Goal: Task Accomplishment & Management: Manage account settings

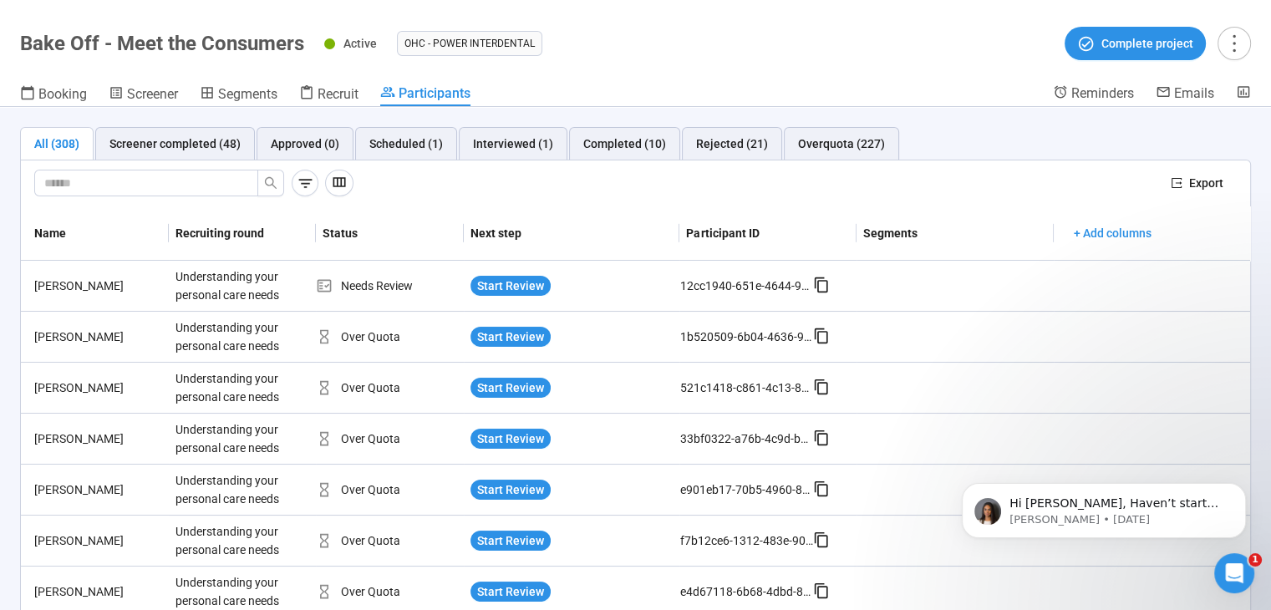
scroll to position [59, 0]
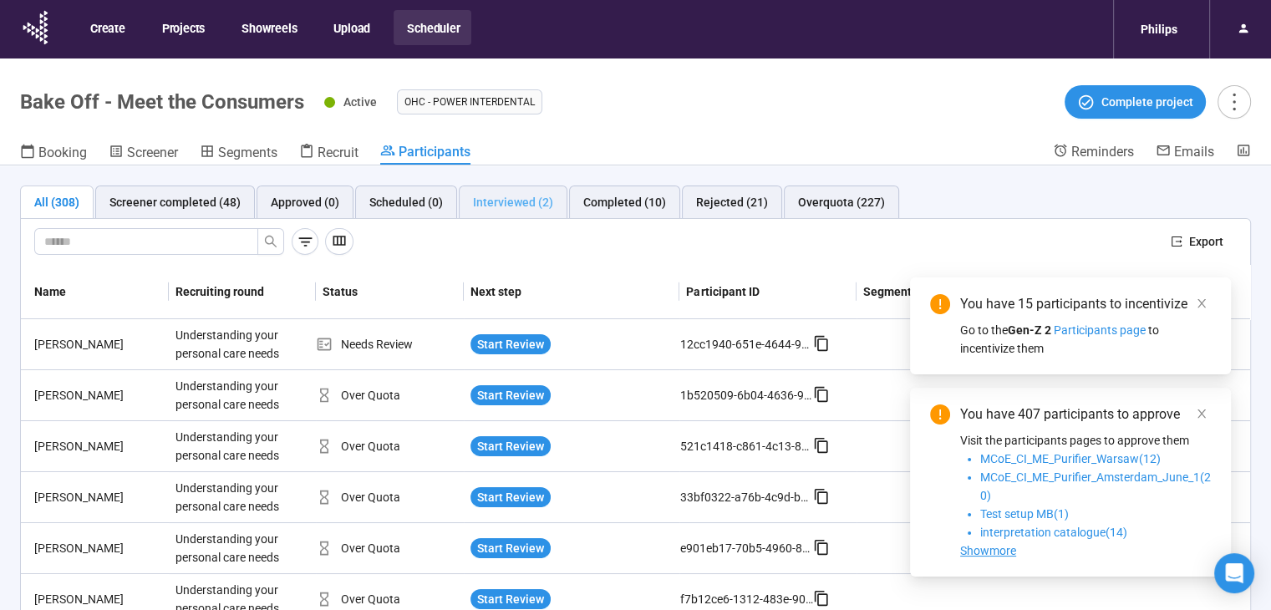
click at [466, 201] on div "Interviewed (2)" at bounding box center [513, 202] width 109 height 33
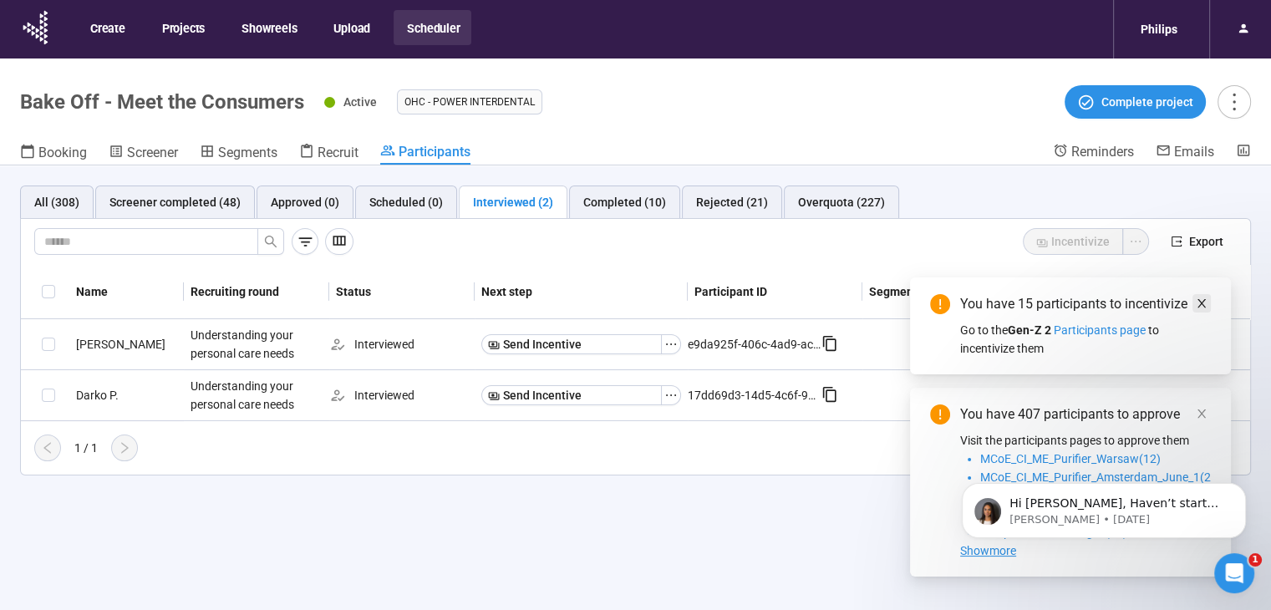
click at [1198, 299] on icon "close" at bounding box center [1202, 304] width 12 height 12
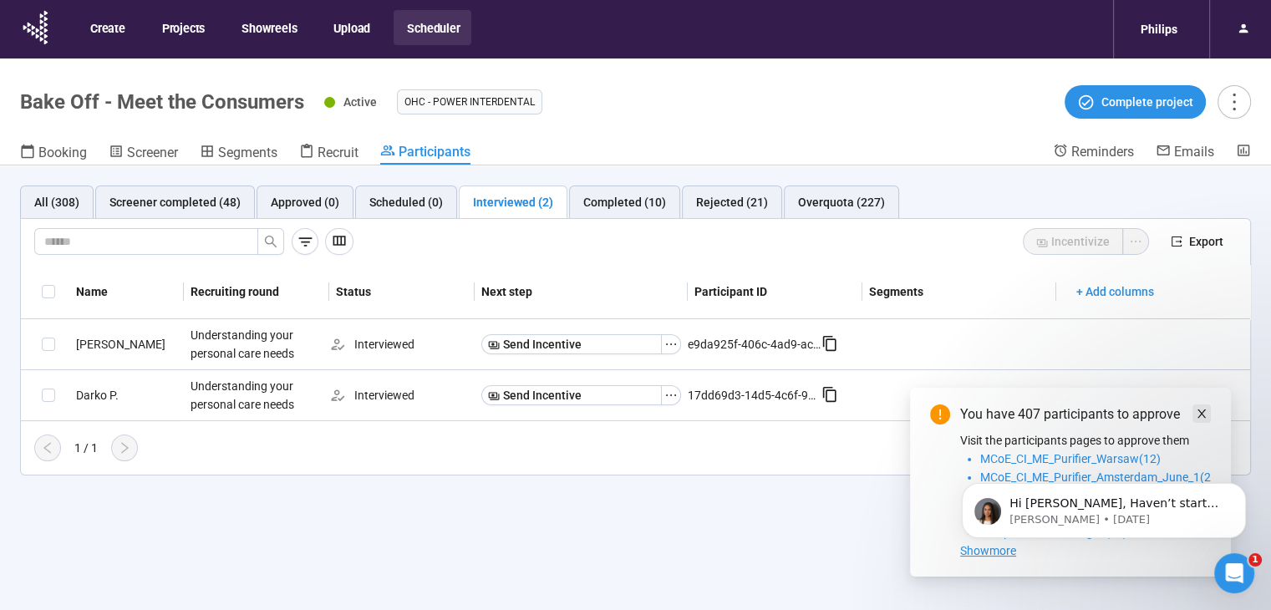
click at [1204, 414] on icon "close" at bounding box center [1202, 414] width 12 height 12
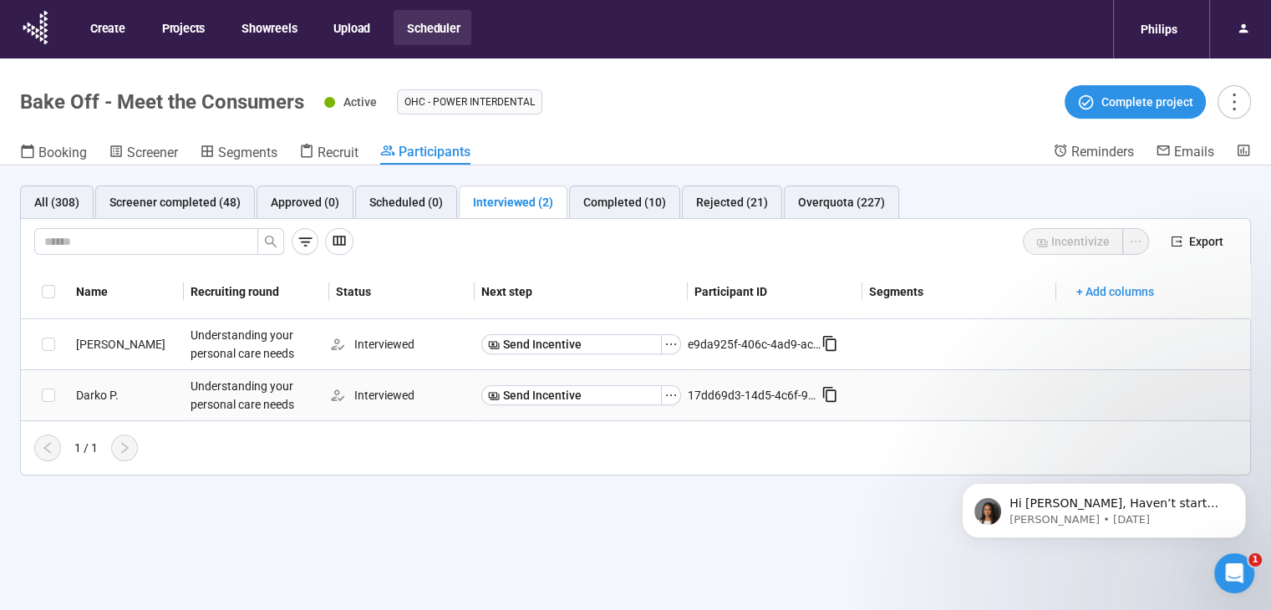
click at [99, 391] on div "Darko P." at bounding box center [126, 395] width 115 height 18
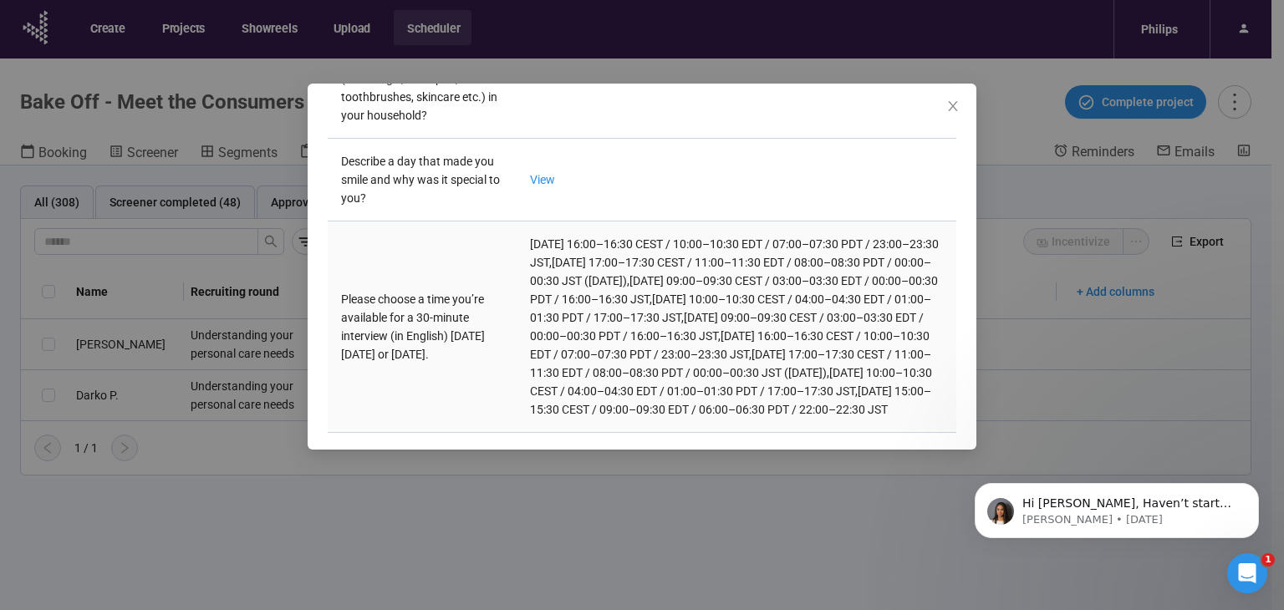
scroll to position [777, 0]
click at [950, 110] on icon "close" at bounding box center [952, 105] width 13 height 13
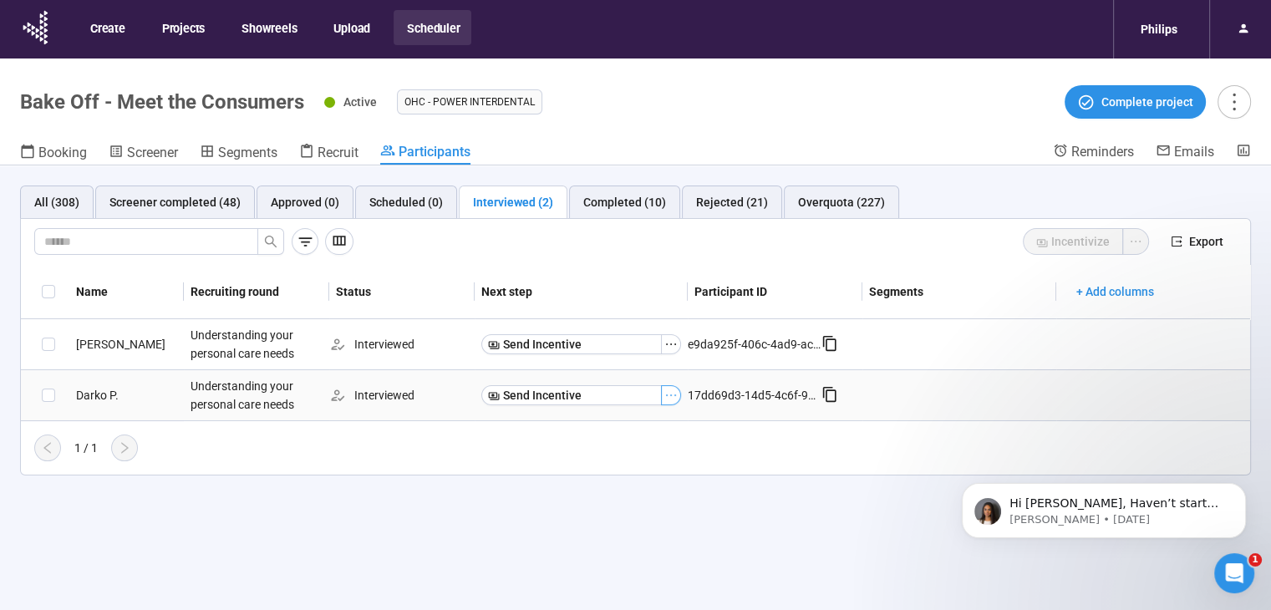
click at [675, 390] on icon "ellipsis" at bounding box center [671, 395] width 13 height 13
click at [89, 389] on div "Darko P." at bounding box center [126, 395] width 115 height 18
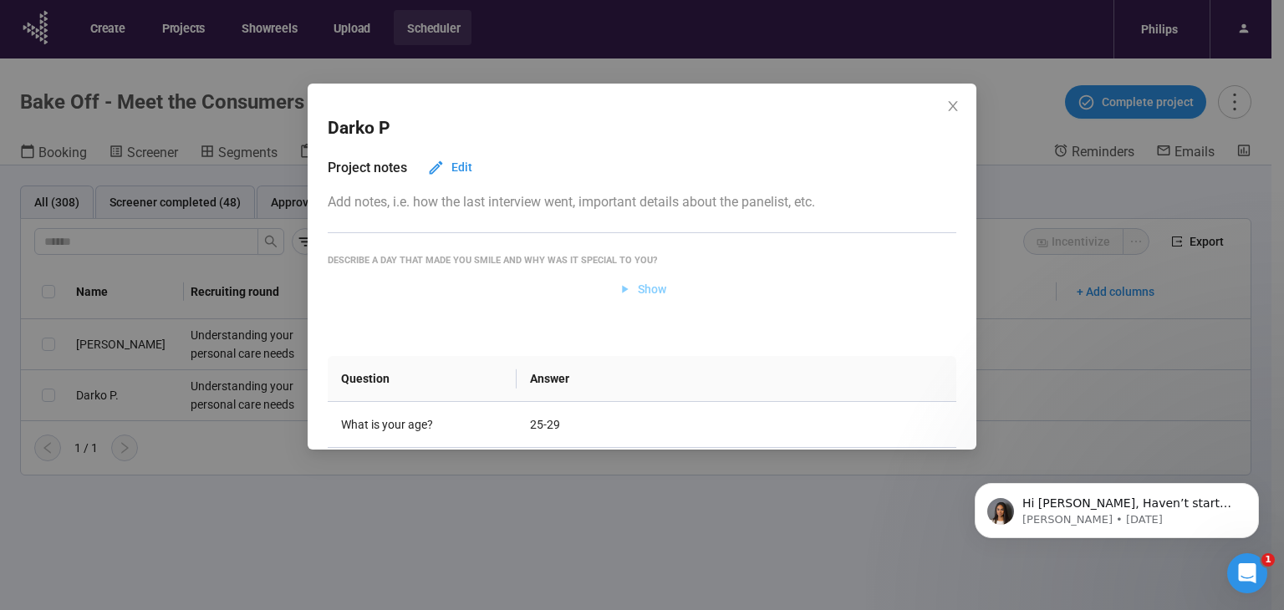
click at [652, 286] on span "Show" at bounding box center [652, 289] width 28 height 18
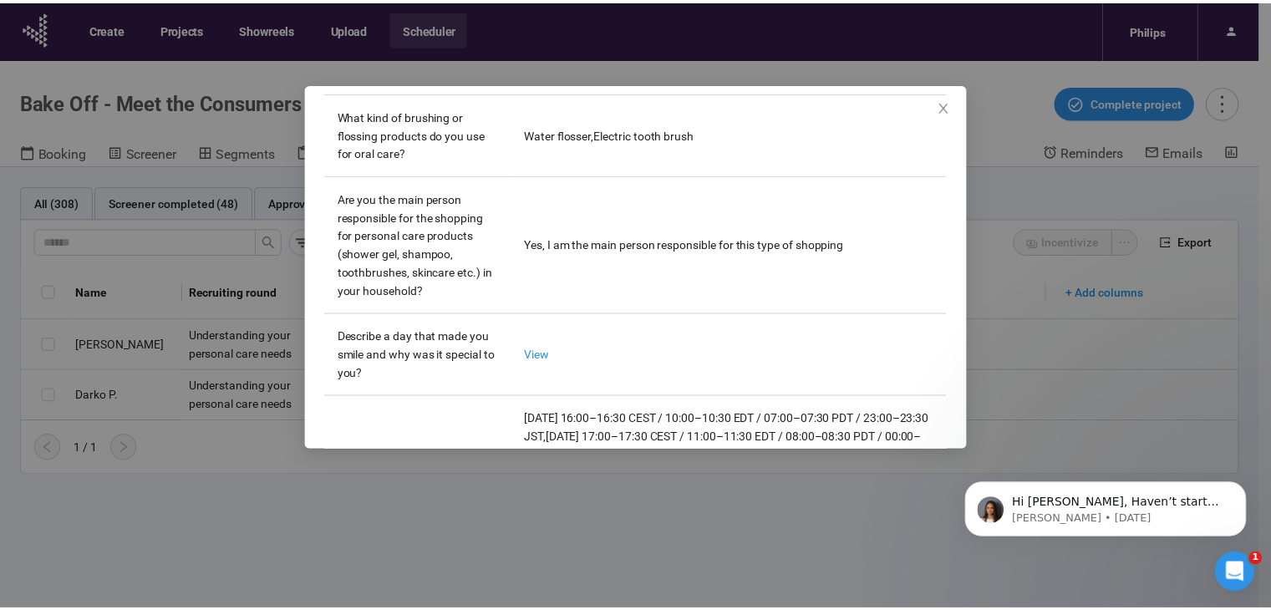
scroll to position [836, 0]
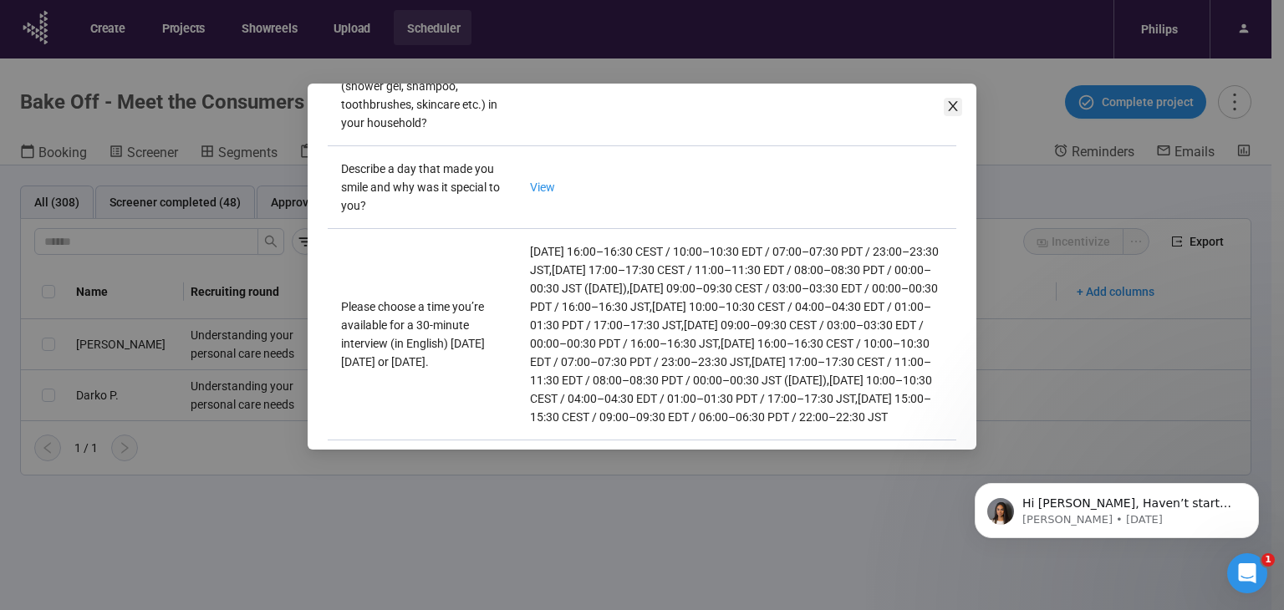
click at [945, 108] on span "Close" at bounding box center [953, 107] width 18 height 18
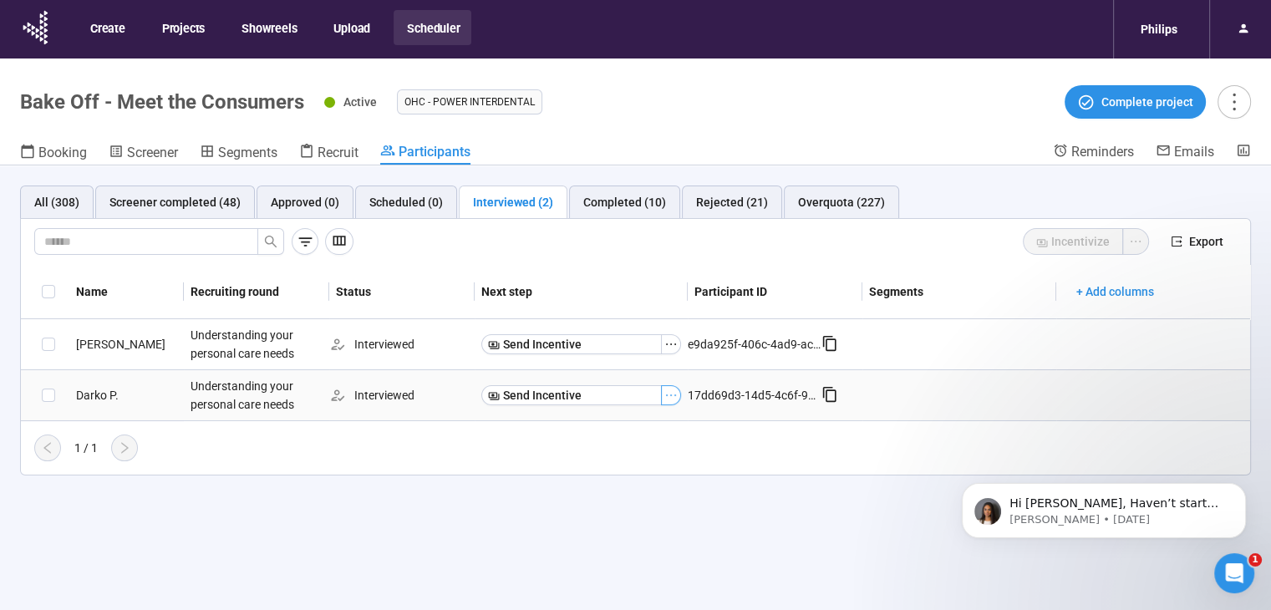
click at [665, 395] on icon "ellipsis" at bounding box center [671, 395] width 13 height 13
click at [650, 415] on span "Mark as No show" at bounding box center [614, 424] width 106 height 18
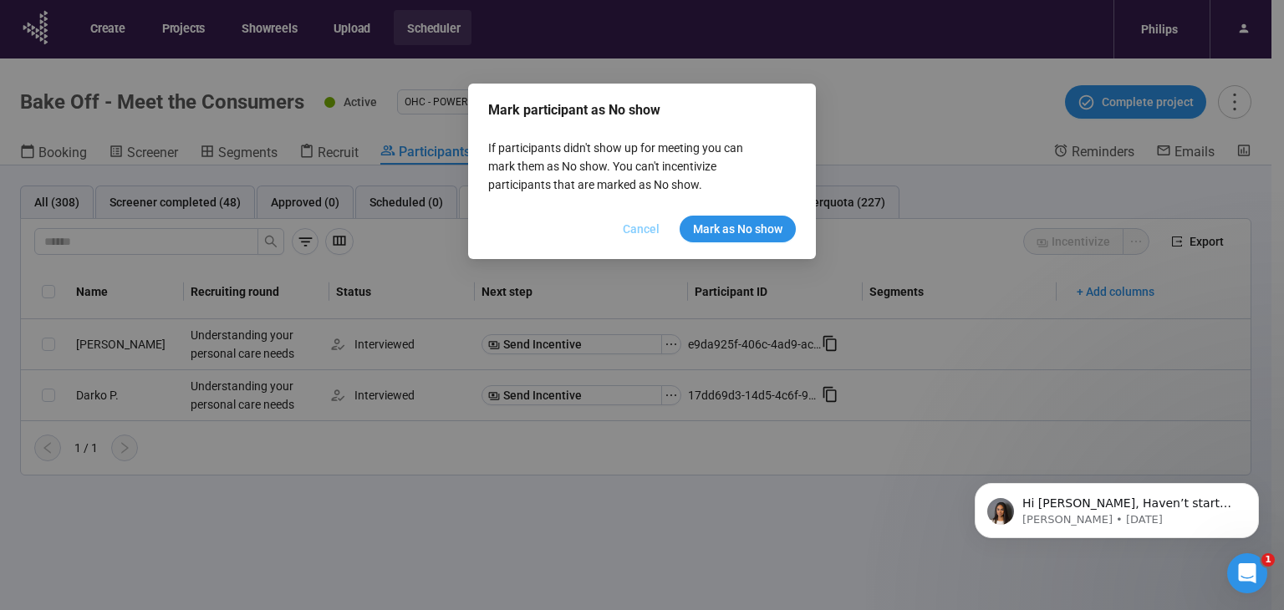
click at [637, 227] on span "Cancel" at bounding box center [641, 229] width 37 height 18
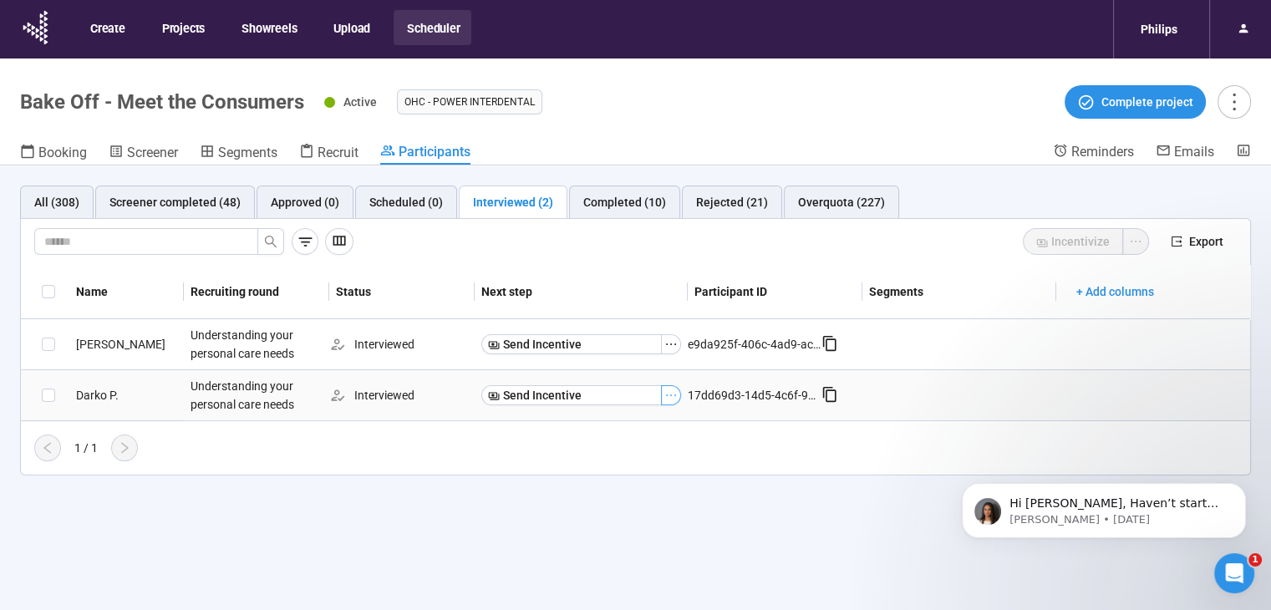
click at [677, 390] on icon "ellipsis" at bounding box center [671, 395] width 13 height 13
click at [619, 417] on span "Mark as No show" at bounding box center [614, 424] width 106 height 18
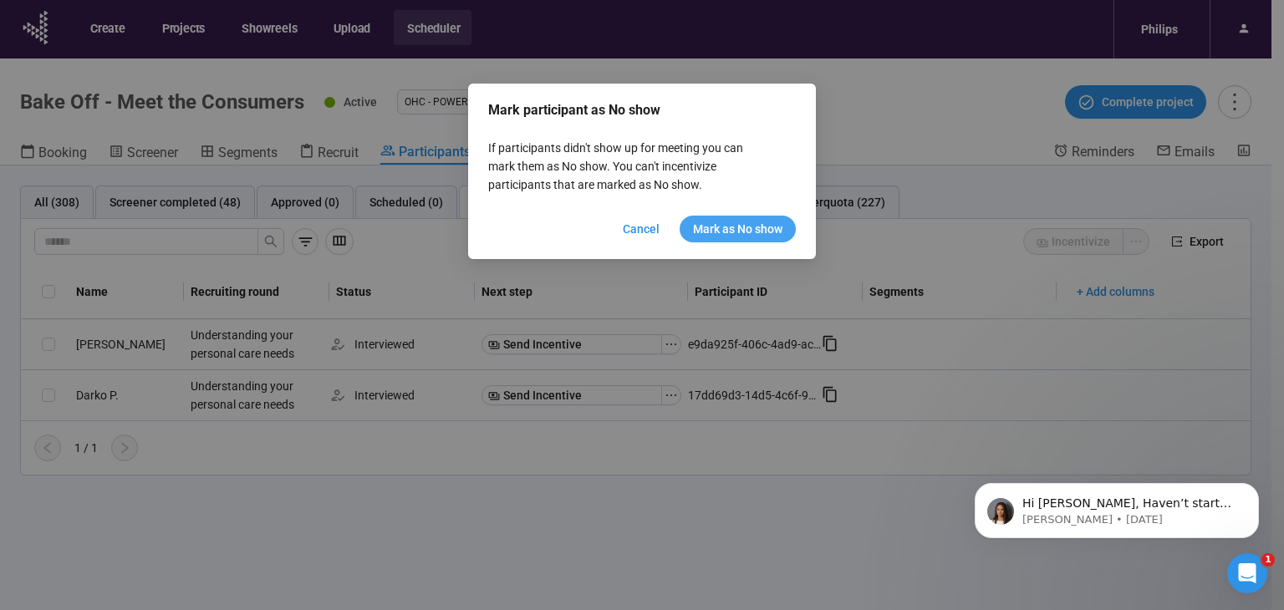
click at [742, 231] on span "Mark as No show" at bounding box center [737, 229] width 89 height 18
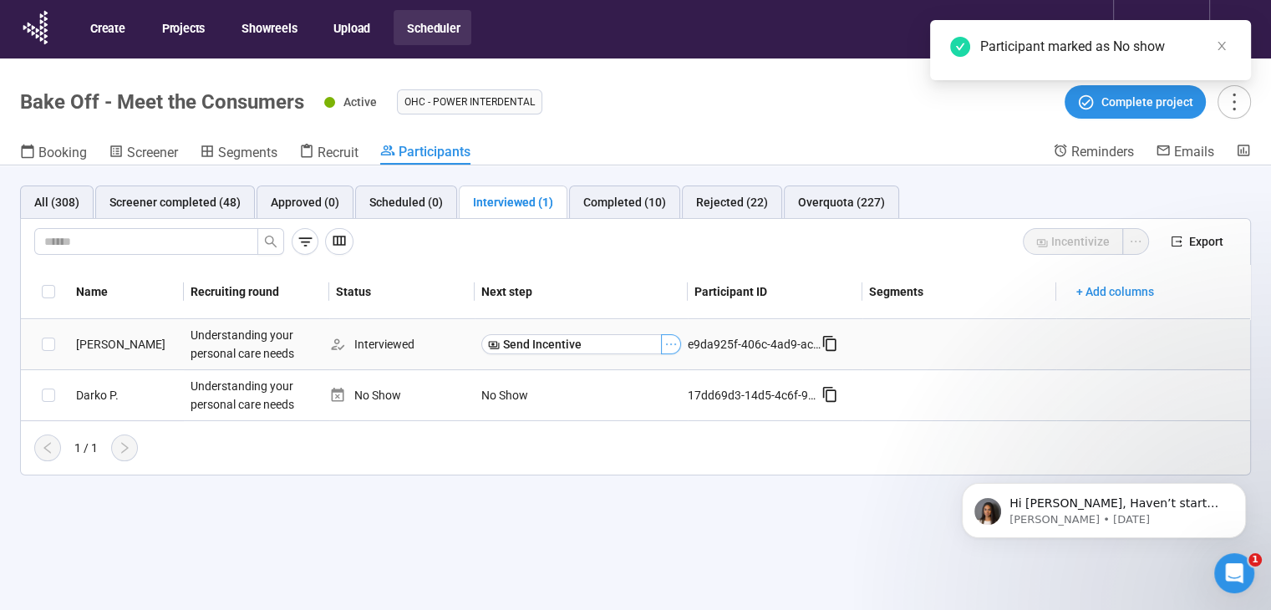
click at [673, 339] on icon "ellipsis" at bounding box center [671, 344] width 13 height 13
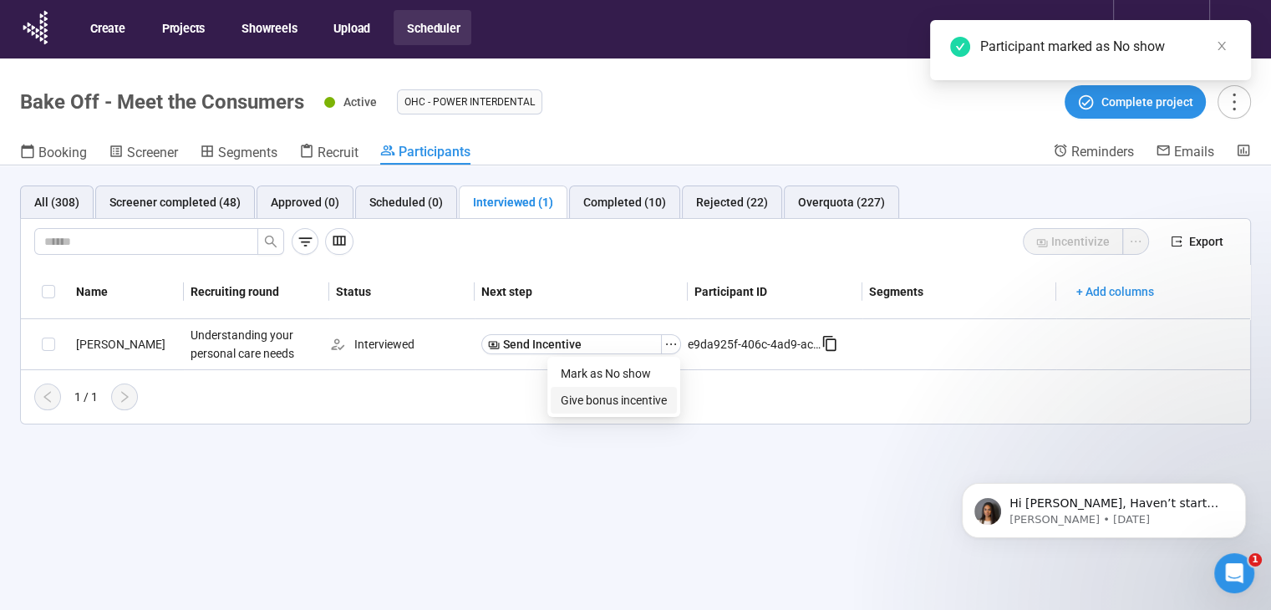
click at [656, 403] on span "Give bonus incentive" at bounding box center [614, 400] width 106 height 18
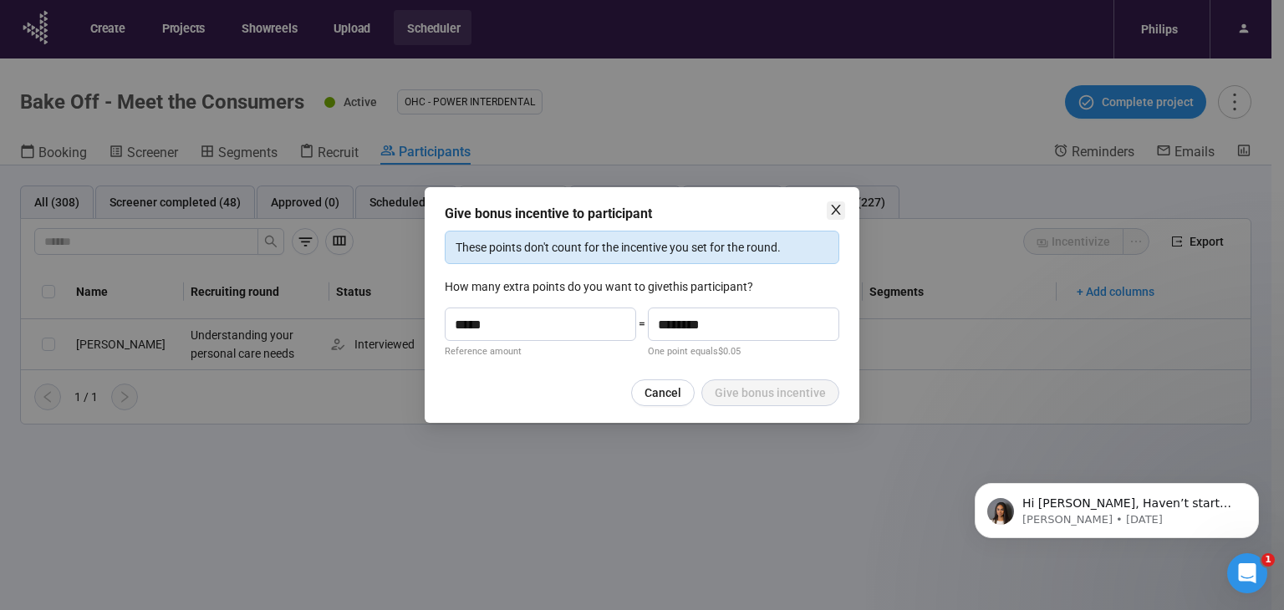
click at [835, 207] on icon "close" at bounding box center [835, 209] width 13 height 13
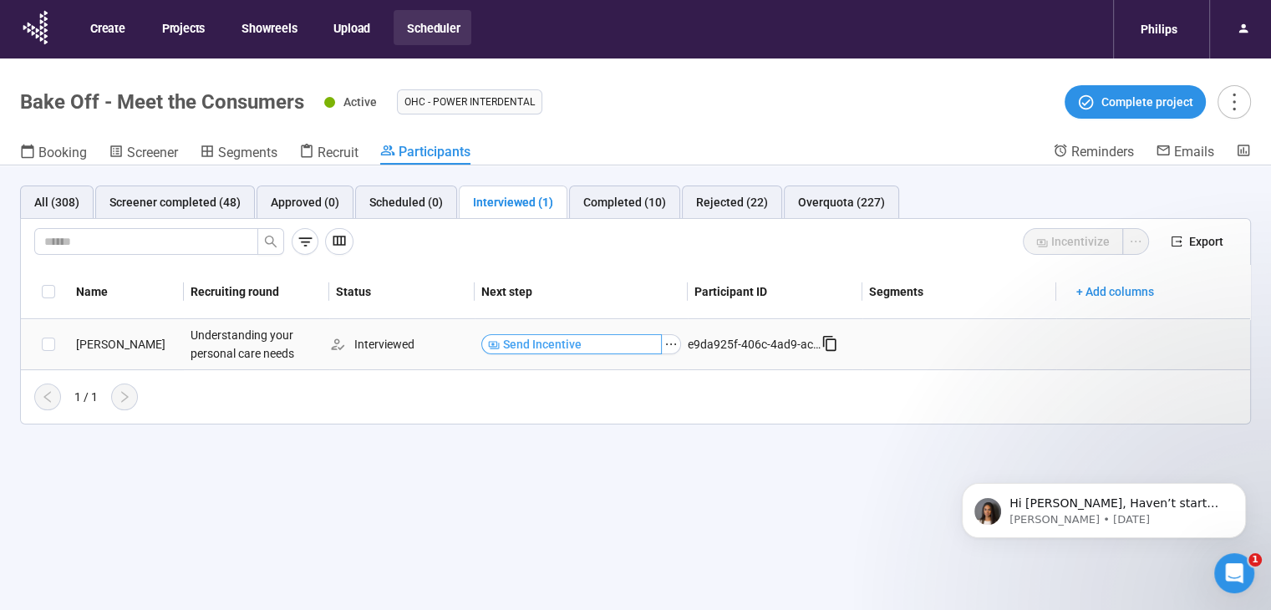
click at [580, 349] on button "Send Incentive" at bounding box center [571, 344] width 181 height 20
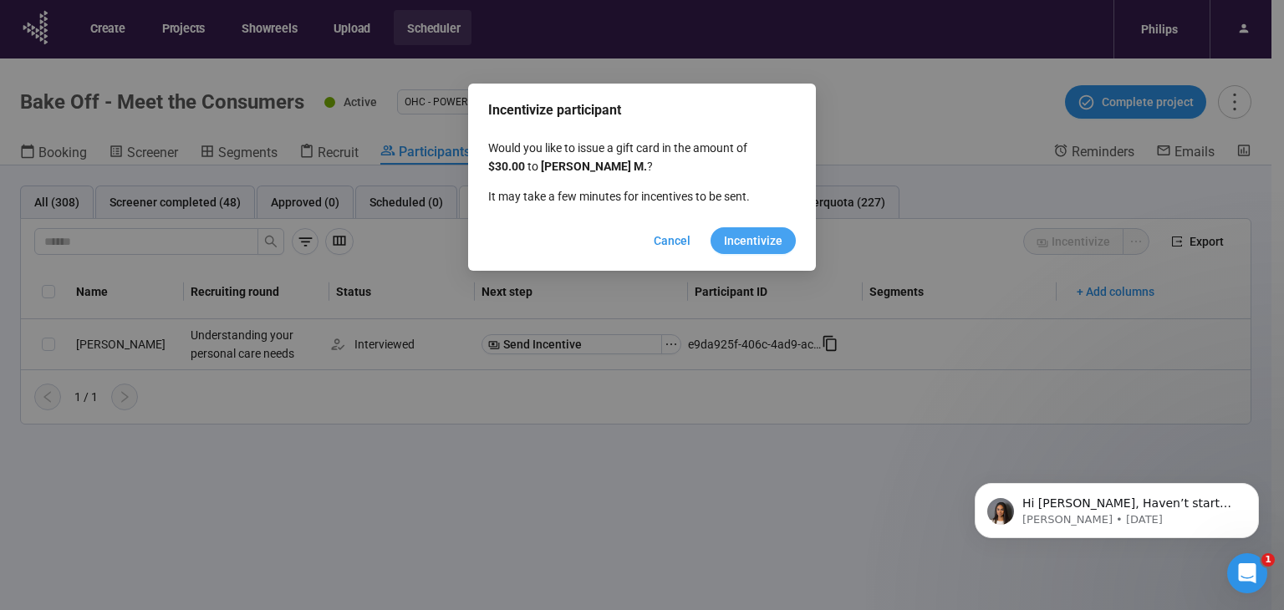
click at [779, 237] on span "Incentivize" at bounding box center [753, 241] width 59 height 18
